Goal: Transaction & Acquisition: Purchase product/service

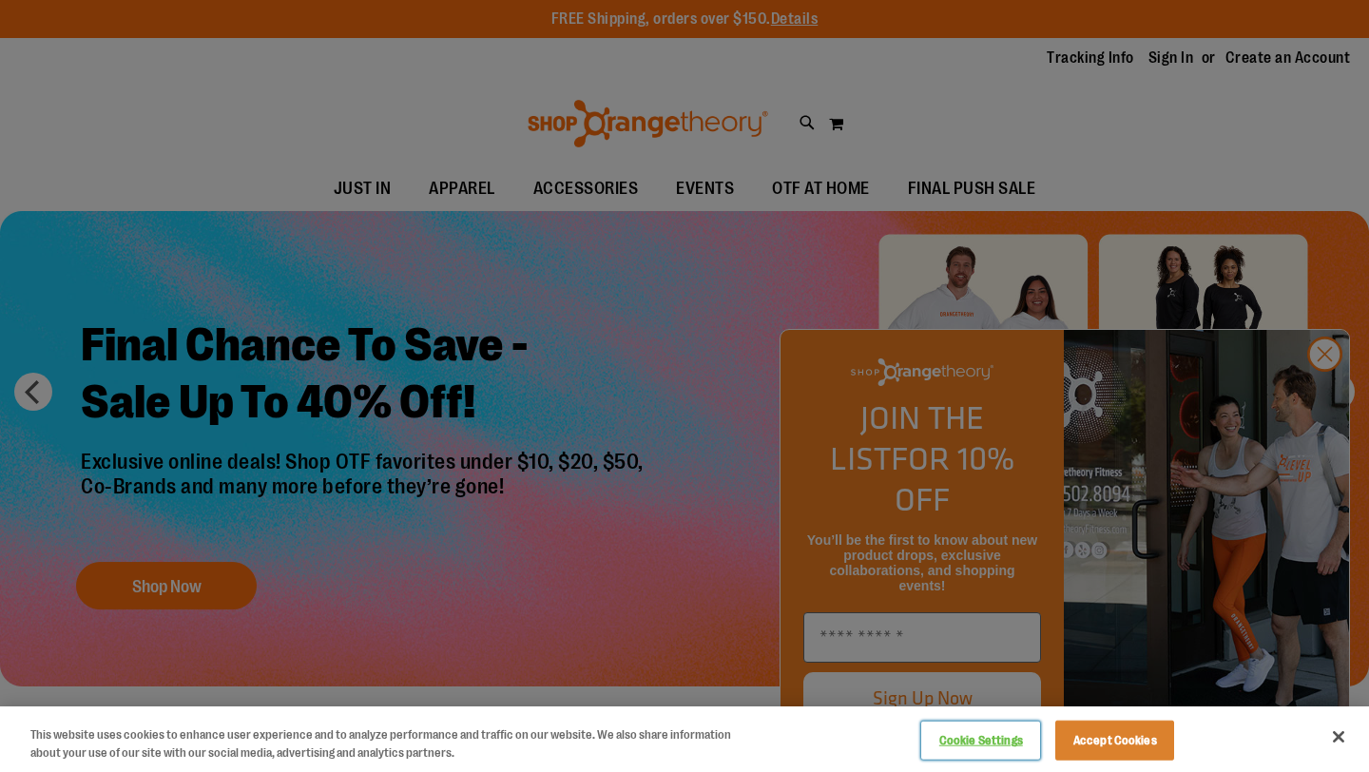
click at [1007, 736] on button "Cookie Settings" at bounding box center [980, 740] width 119 height 38
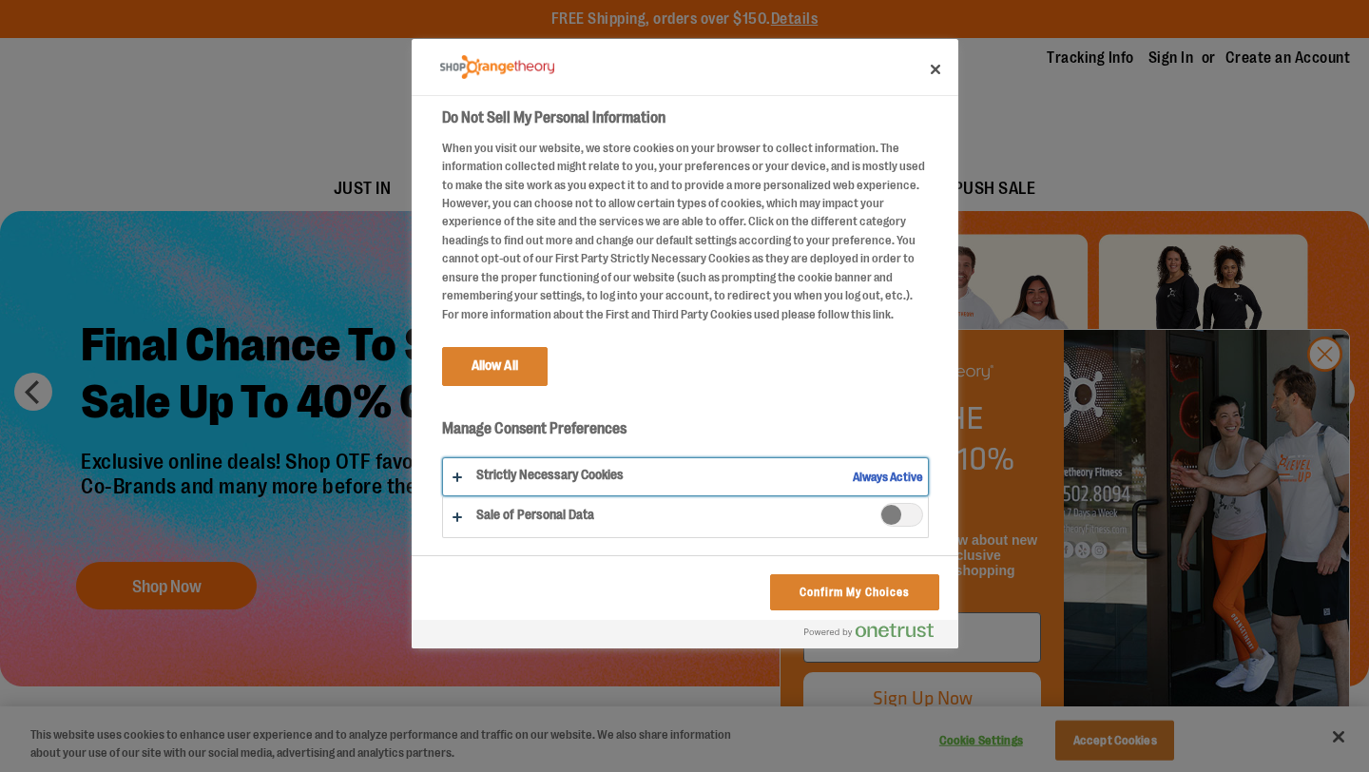
click at [464, 478] on button "Do Not Sell My Personal Information" at bounding box center [685, 476] width 485 height 37
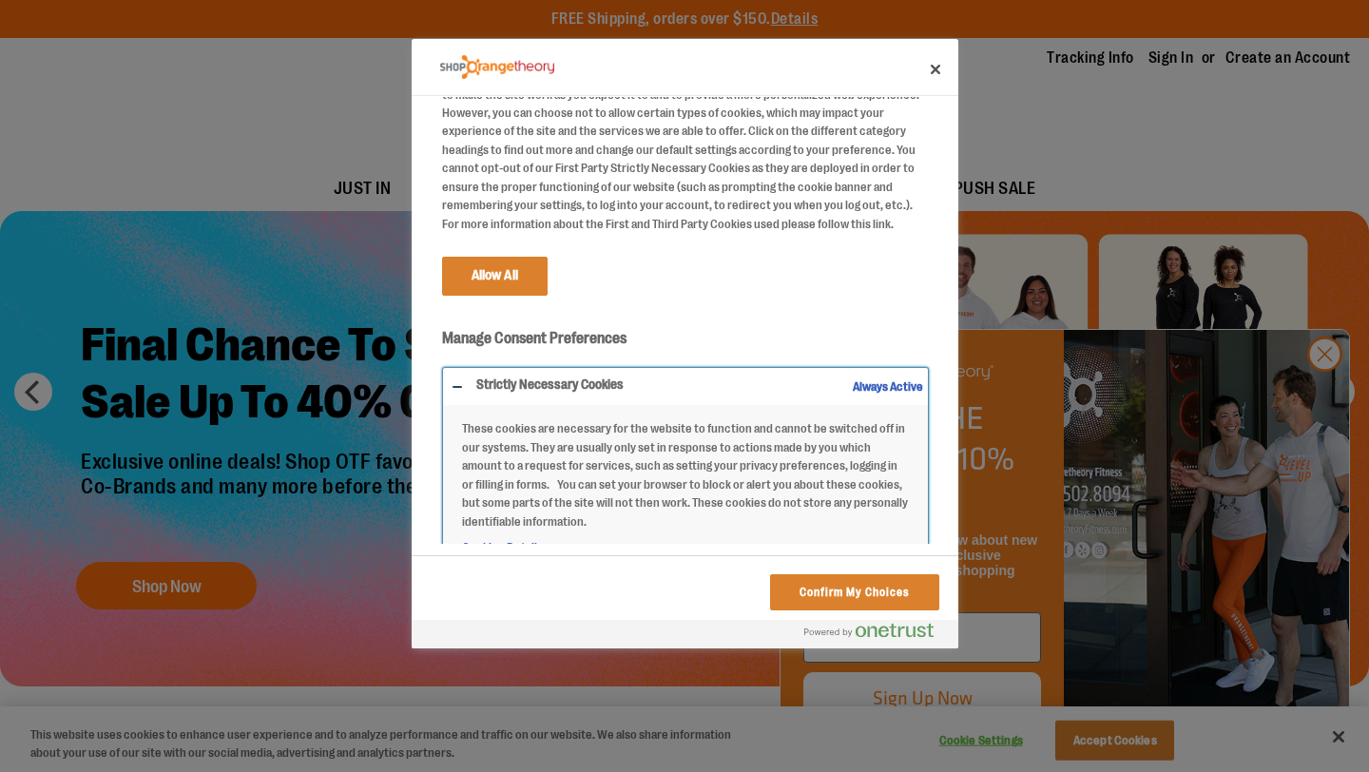
scroll to position [163, 0]
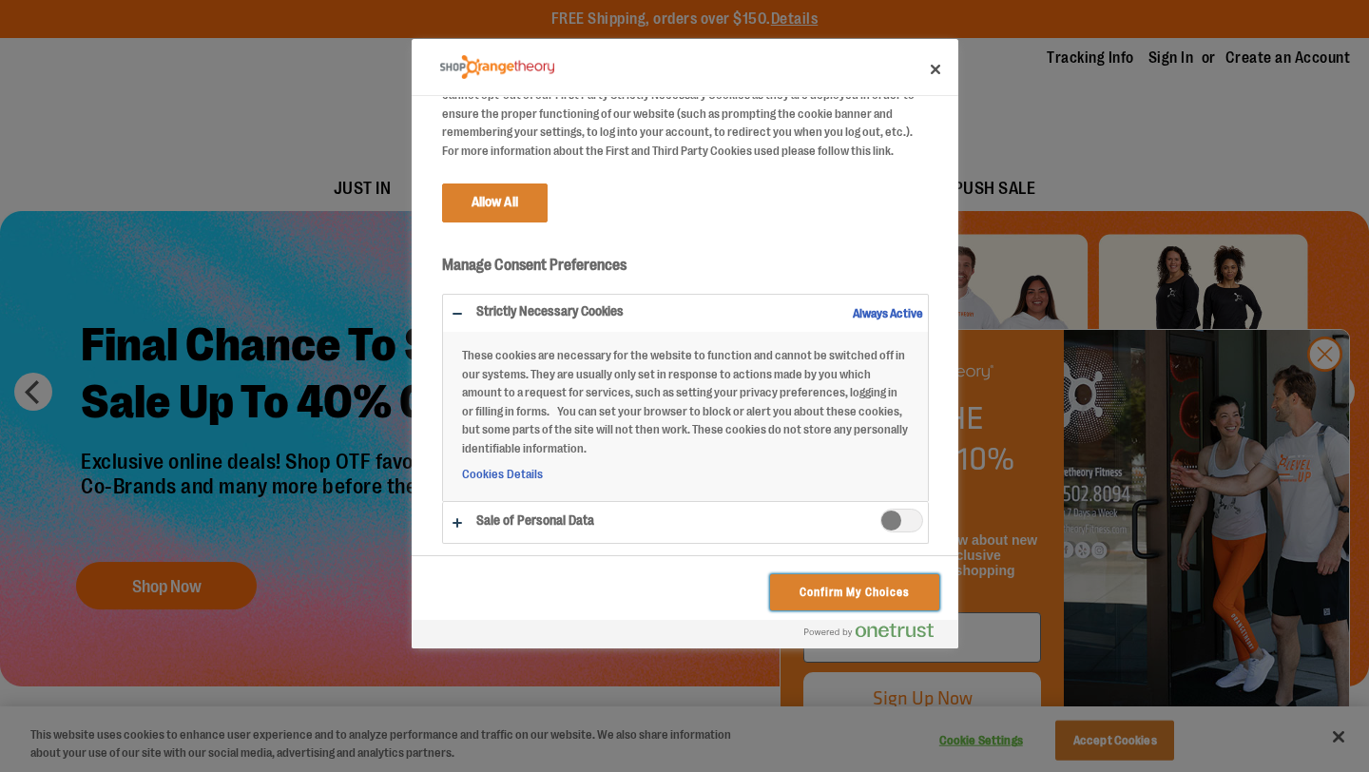
click at [863, 593] on button "Confirm My Choices" at bounding box center [854, 592] width 168 height 36
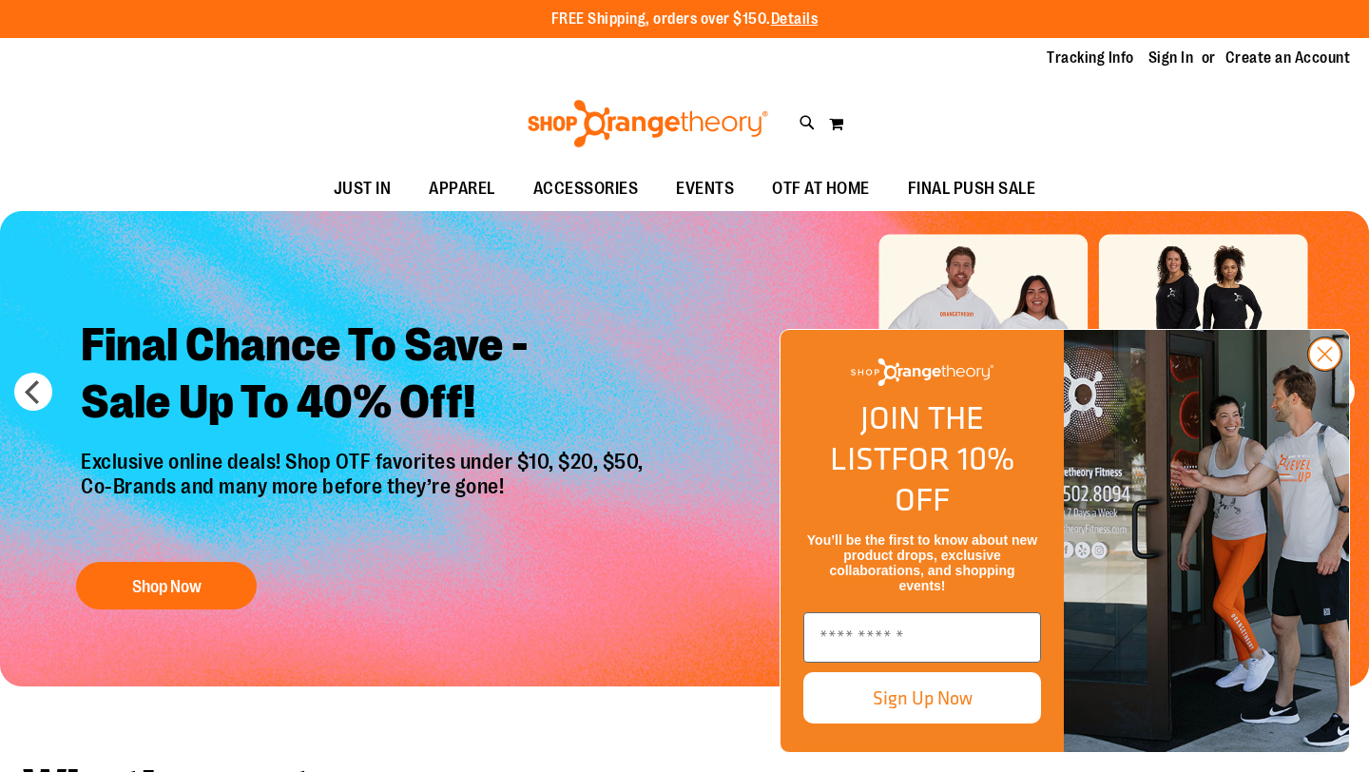
click at [1311, 370] on circle "Close dialog" at bounding box center [1324, 353] width 31 height 31
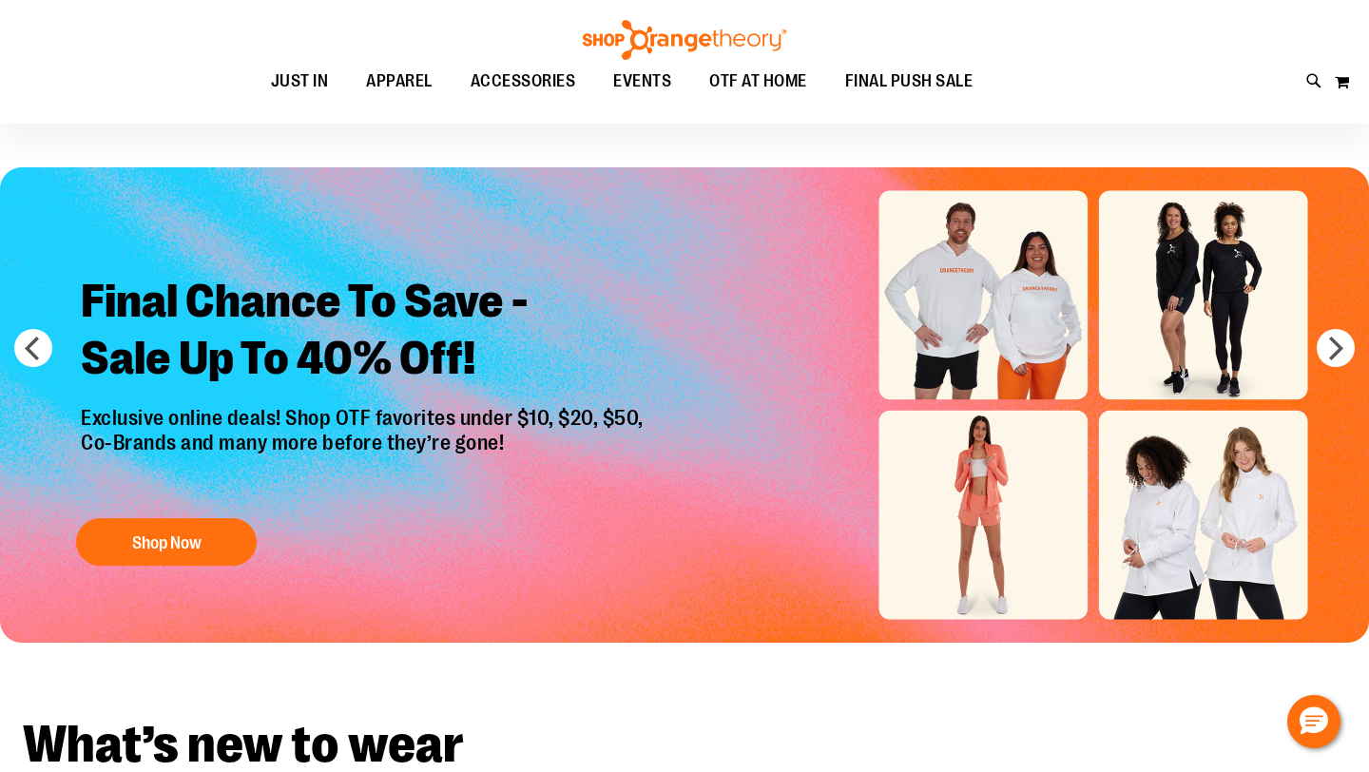
scroll to position [0, 0]
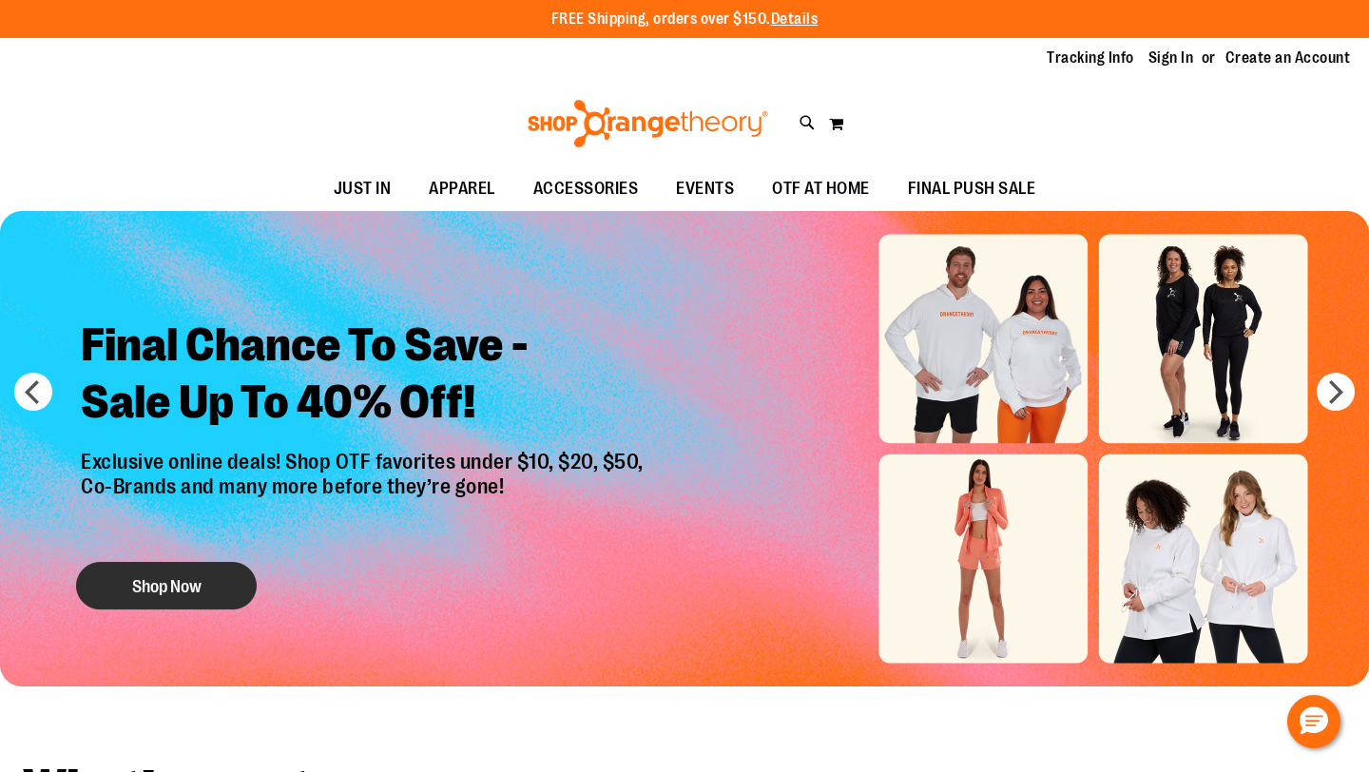
click at [167, 576] on button "Shop Now" at bounding box center [166, 586] width 181 height 48
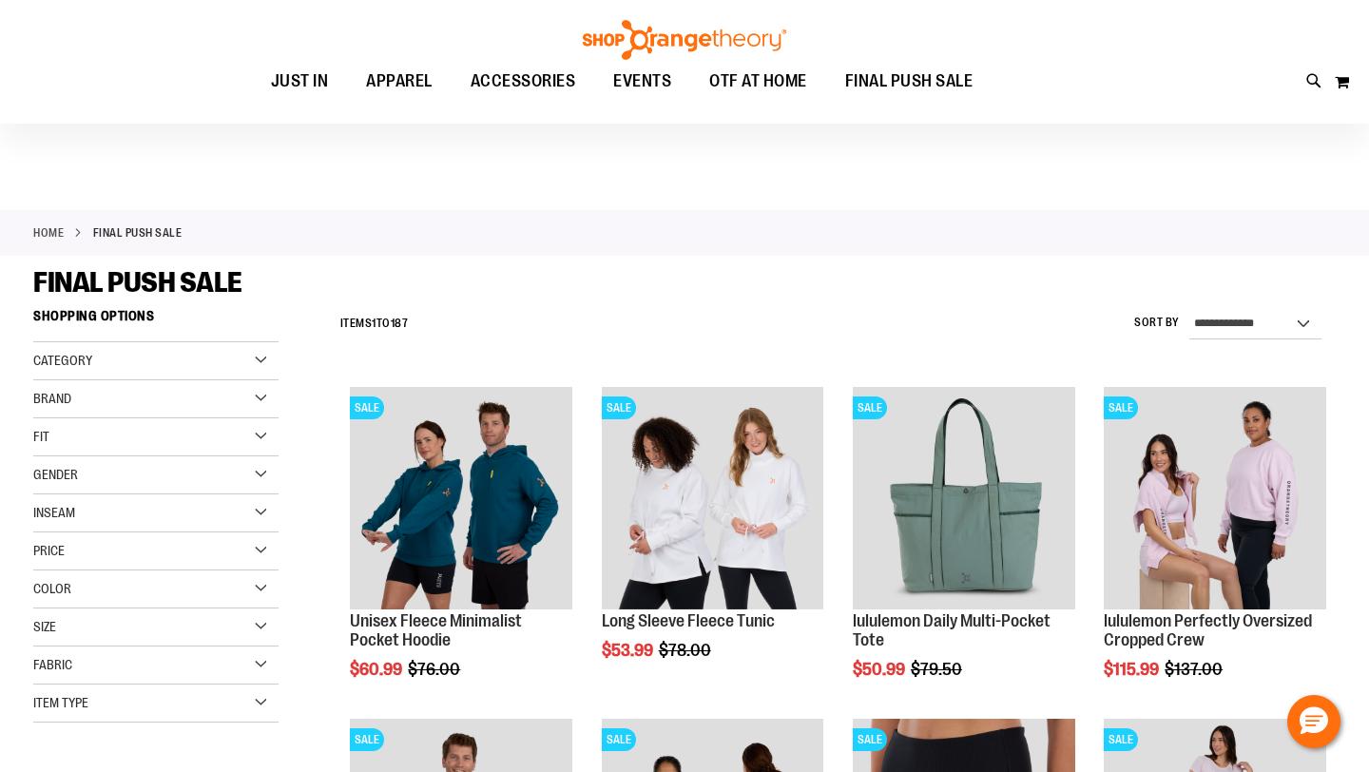
scroll to position [23, 0]
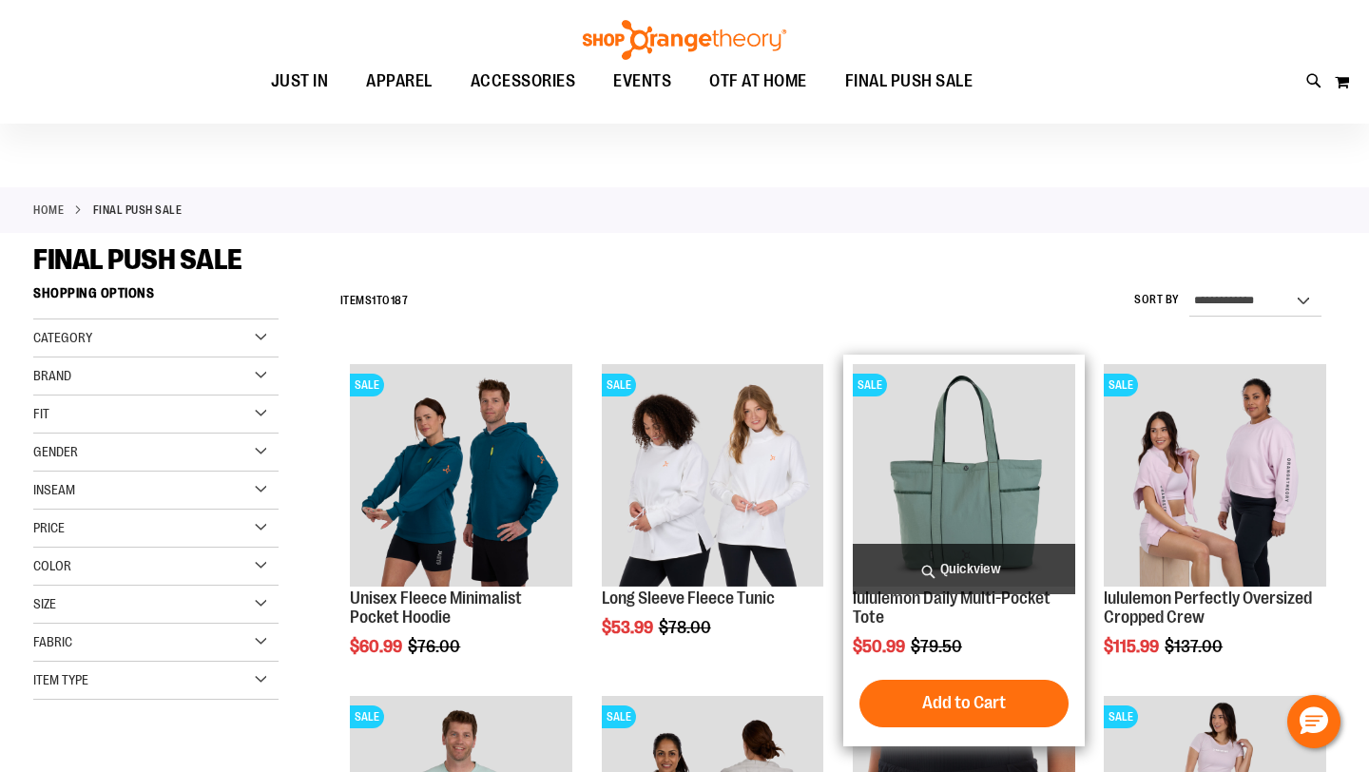
click at [998, 483] on img "product" at bounding box center [964, 475] width 222 height 222
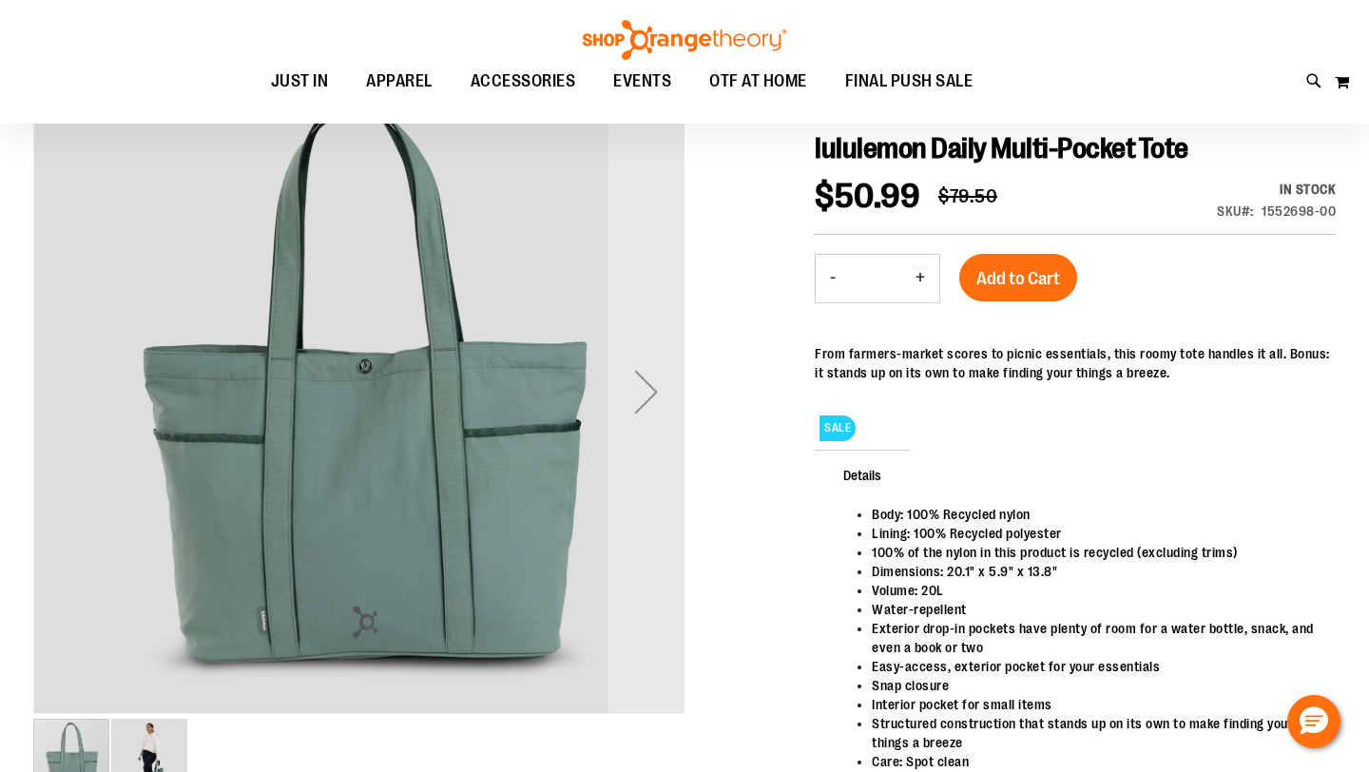
scroll to position [142, 0]
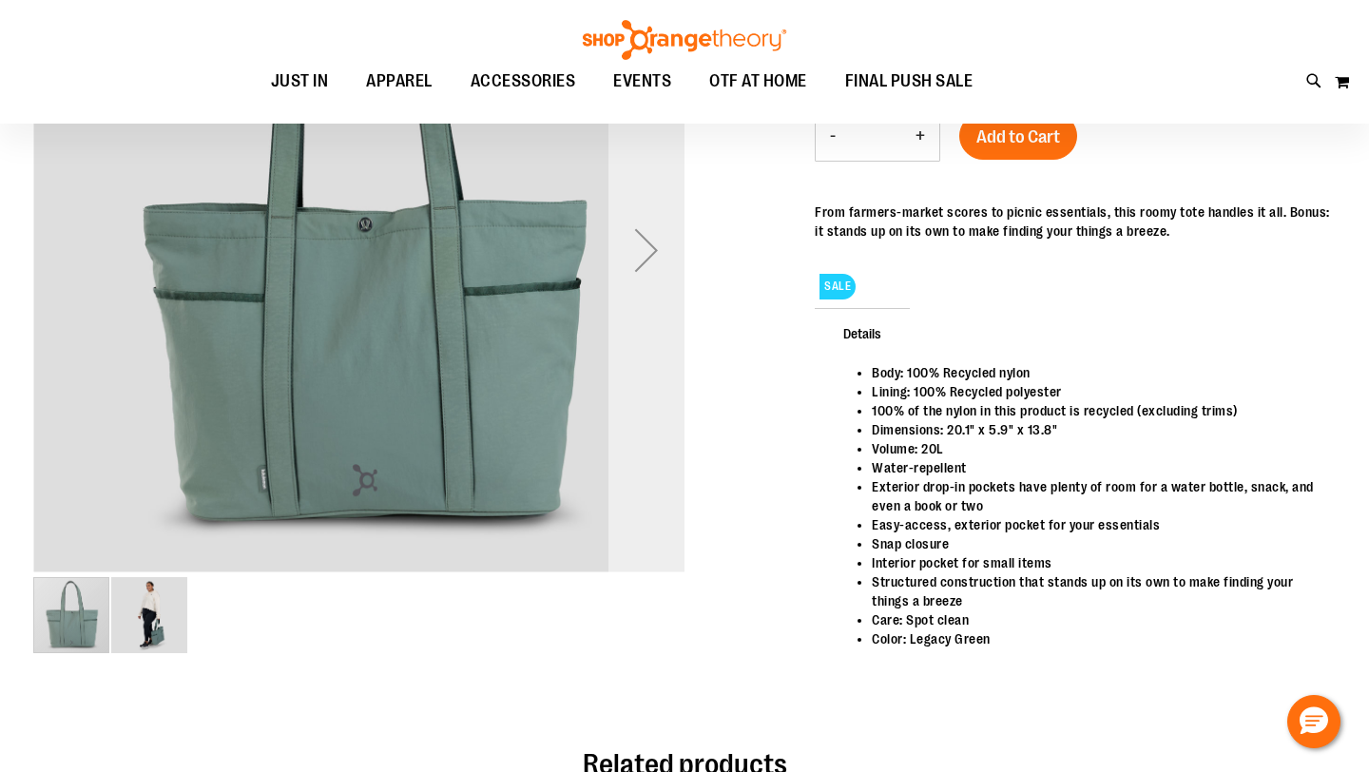
click at [648, 265] on div "Next" at bounding box center [646, 250] width 76 height 76
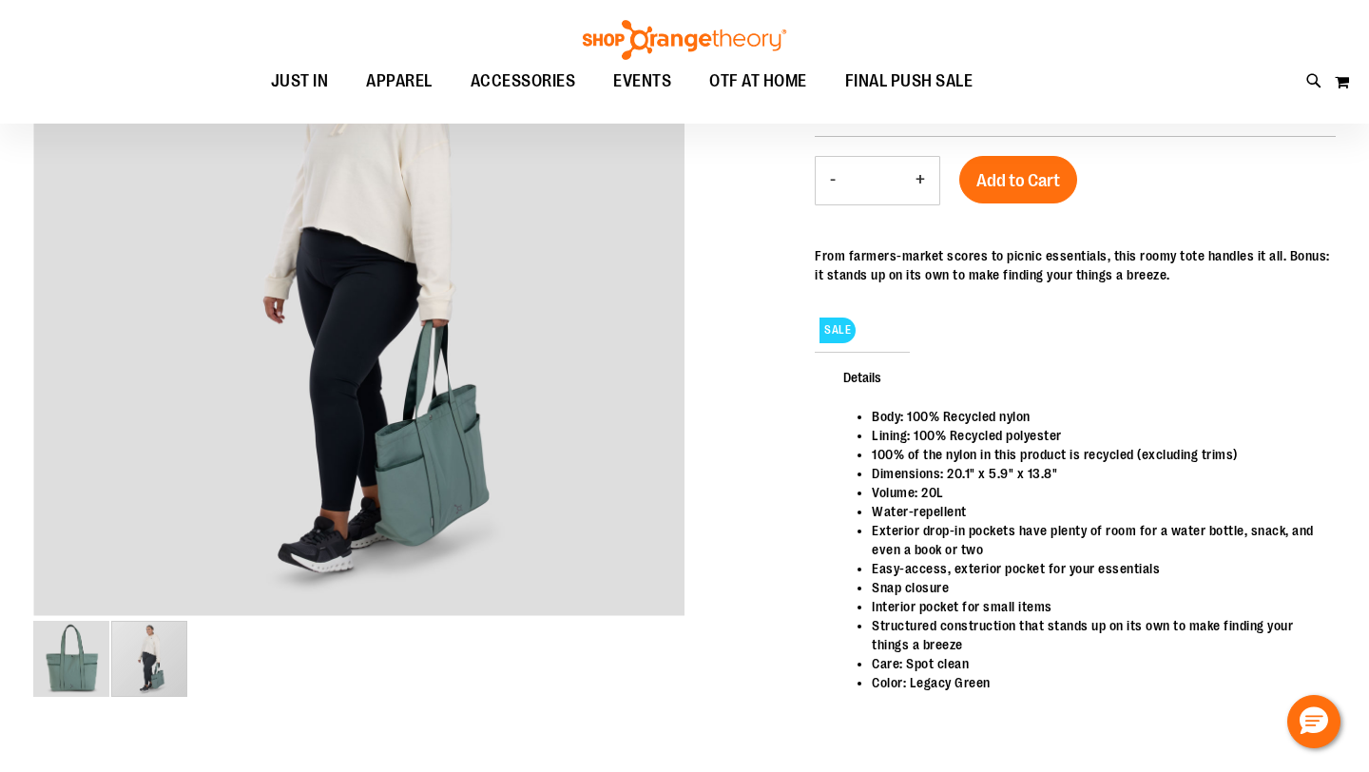
scroll to position [36, 0]
